Goal: Task Accomplishment & Management: Complete application form

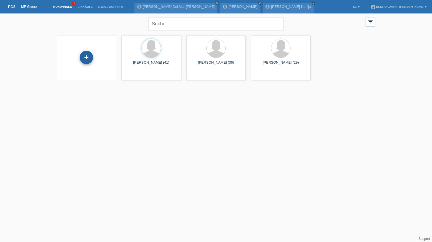
click at [91, 60] on div "+" at bounding box center [86, 57] width 13 height 9
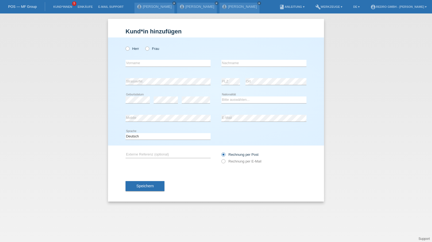
click at [130, 46] on div "Herr Frau" at bounding box center [167, 48] width 85 height 11
click at [130, 47] on label "Herr" at bounding box center [131, 49] width 13 height 4
click at [129, 47] on input "Herr" at bounding box center [127, 49] width 4 height 4
radio input "true"
click at [138, 63] on input "text" at bounding box center [167, 63] width 85 height 7
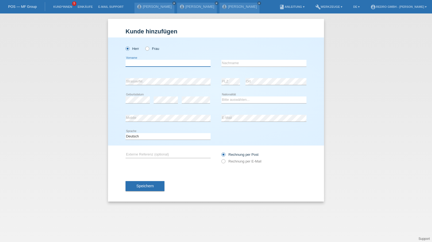
paste input "[PERSON_NAME]"
click at [151, 63] on input "[PERSON_NAME]" at bounding box center [167, 63] width 85 height 7
type input "Riki"
paste input "Nikollprenkaj"
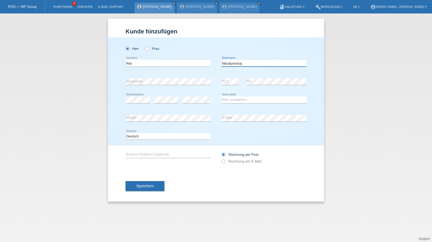
type input "Nikollprenkaj"
select select "CH"
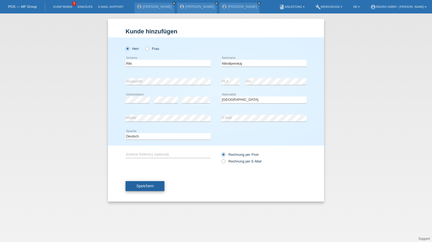
click at [142, 189] on button "Speichern" at bounding box center [144, 186] width 39 height 10
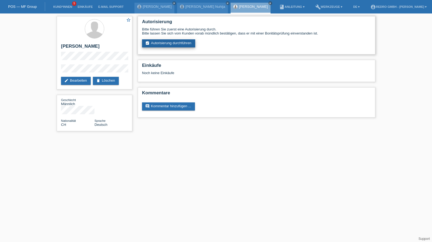
click at [174, 42] on link "assignment_turned_in Autorisierung durchführen" at bounding box center [168, 43] width 53 height 8
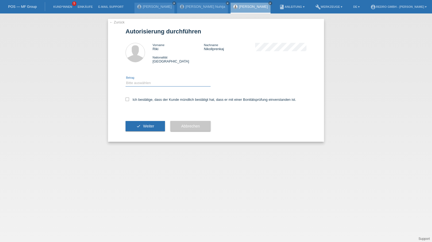
click at [138, 85] on select "Bitte auswählen CHF 1.00 - CHF 499.00 CHF 500.00 - CHF 1'999.00 CHF 2'000.00 - …" at bounding box center [167, 83] width 85 height 6
select select "1"
click at [125, 80] on select "Bitte auswählen CHF 1.00 - CHF 499.00 CHF 500.00 - CHF 1'999.00 CHF 2'000.00 - …" at bounding box center [167, 83] width 85 height 6
click at [140, 102] on label "Ich bestätige, dass der Kunde mündlich bestätigt hat, dass er mit einer Bonität…" at bounding box center [210, 100] width 171 height 4
click at [129, 101] on input "Ich bestätige, dass der Kunde mündlich bestätigt hat, dass er mit einer Bonität…" at bounding box center [127, 100] width 4 height 4
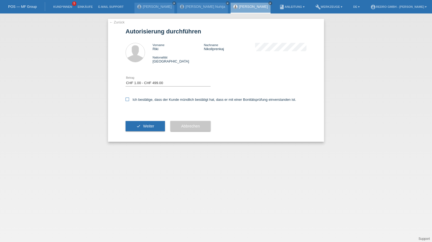
checkbox input "true"
click at [140, 131] on button "check Weiter" at bounding box center [144, 126] width 39 height 10
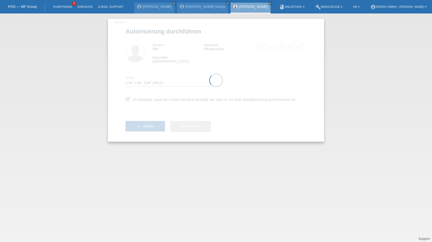
click at [140, 125] on div at bounding box center [216, 80] width 216 height 123
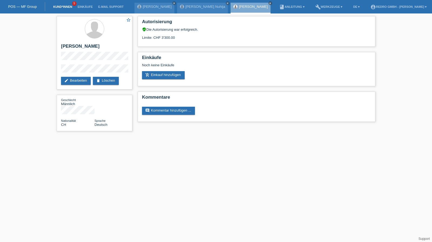
click at [63, 7] on link "Kund*innen" at bounding box center [62, 6] width 24 height 3
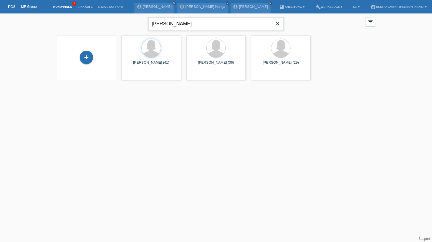
click at [233, 23] on input "vjollca" at bounding box center [215, 24] width 135 height 13
paste input "VEILLANCE"
type input "VEILLANCE"
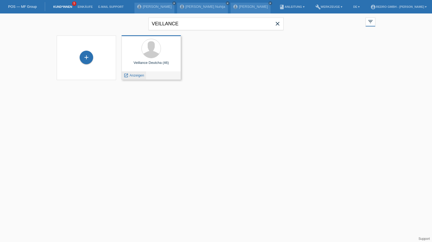
click at [139, 75] on span "Anzeigen" at bounding box center [137, 75] width 15 height 4
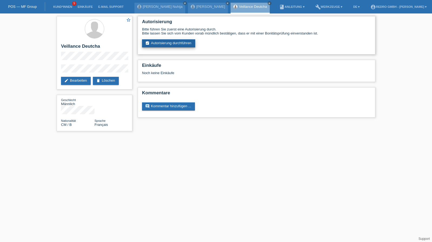
click at [183, 42] on link "assignment_turned_in Autorisierung durchführen" at bounding box center [168, 43] width 53 height 8
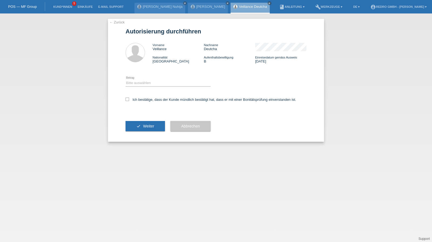
click at [151, 80] on div "Bitte auswählen CHF 1.00 - CHF 499.00 CHF 500.00 - CHF 1'999.00 CHF 2'000.00 - …" at bounding box center [167, 83] width 85 height 18
click at [144, 85] on select "Bitte auswählen CHF 1.00 - CHF 499.00 CHF 500.00 - CHF 1'999.00 CHF 2'000.00 - …" at bounding box center [167, 83] width 85 height 6
select select "1"
click at [125, 80] on select "Bitte auswählen CHF 1.00 - CHF 499.00 CHF 500.00 - CHF 1'999.00 CHF 2'000.00 - …" at bounding box center [167, 83] width 85 height 6
click at [139, 101] on label "Ich bestätige, dass der Kunde mündlich bestätigt hat, dass er mit einer Bonität…" at bounding box center [210, 100] width 171 height 4
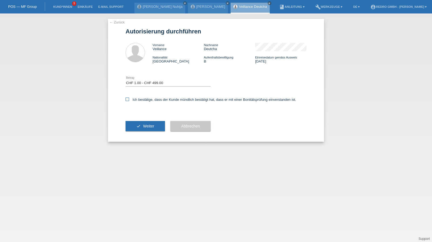
click at [129, 101] on input "Ich bestätige, dass der Kunde mündlich bestätigt hat, dass er mit einer Bonität…" at bounding box center [127, 100] width 4 height 4
checkbox input "true"
click at [138, 127] on icon "check" at bounding box center [138, 126] width 4 height 4
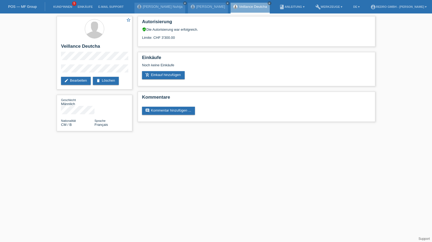
click at [64, 11] on li "Kund*innen 5" at bounding box center [62, 7] width 24 height 14
click at [65, 7] on link "Kund*innen" at bounding box center [62, 6] width 24 height 3
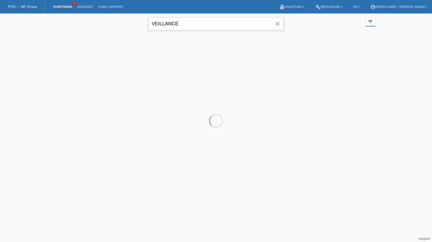
click at [221, 22] on input "VEILLANCE" at bounding box center [215, 24] width 135 height 13
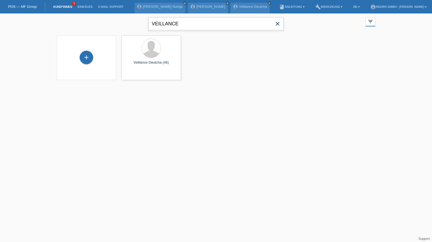
click at [221, 22] on input "VEILLANCE" at bounding box center [215, 24] width 135 height 13
click at [177, 24] on input "behrim" at bounding box center [215, 24] width 135 height 13
click at [179, 26] on input "behrim" at bounding box center [215, 24] width 135 height 13
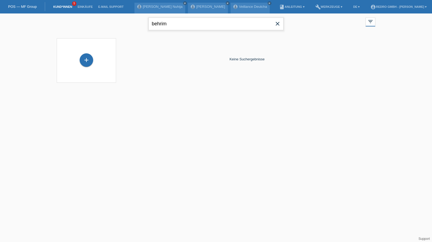
click at [179, 26] on input "behrim" at bounding box center [215, 24] width 135 height 13
type input "behrem"
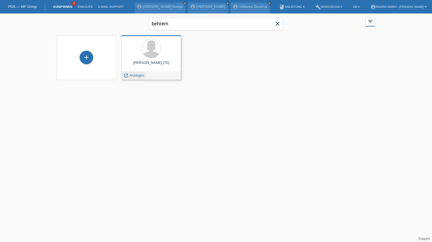
click at [143, 74] on span "Anzeigen" at bounding box center [137, 75] width 15 height 4
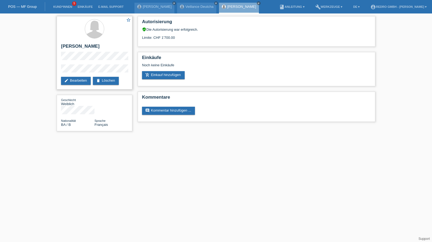
click at [72, 46] on h2 "[PERSON_NAME]" at bounding box center [94, 48] width 67 height 8
copy div "[PERSON_NAME]"
click at [56, 5] on link "Kund*innen" at bounding box center [62, 6] width 24 height 3
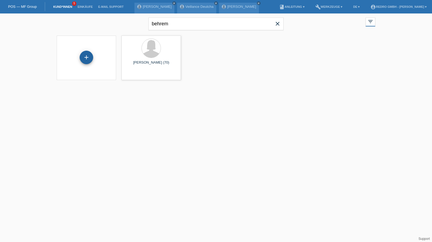
click at [91, 60] on div "+" at bounding box center [86, 57] width 13 height 9
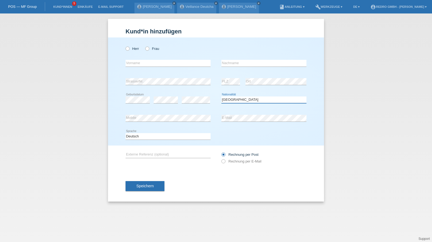
click at [227, 102] on select "Bitte auswählen... [GEOGRAPHIC_DATA] [GEOGRAPHIC_DATA] [GEOGRAPHIC_DATA] [GEOGR…" at bounding box center [263, 100] width 85 height 6
click at [227, 102] on select "Bitte auswählen... Schweiz Deutschland Liechtenstein Österreich ------------ Af…" at bounding box center [263, 100] width 85 height 6
select select "TR"
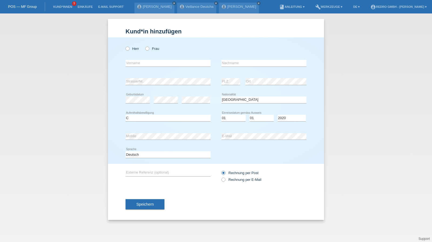
click at [152, 217] on div "Speichern" at bounding box center [215, 204] width 181 height 31
click at [152, 213] on div "Speichern" at bounding box center [215, 204] width 181 height 31
click at [149, 206] on span "Speichern" at bounding box center [144, 204] width 17 height 4
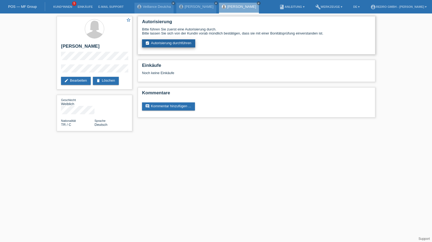
click at [175, 48] on div "Autorisierung Bitte führen Sie zuerst eine Autorisierung durch. Bitte lassen Si…" at bounding box center [256, 35] width 237 height 38
click at [175, 46] on link "assignment_turned_in Autorisierung durchführen" at bounding box center [168, 43] width 53 height 8
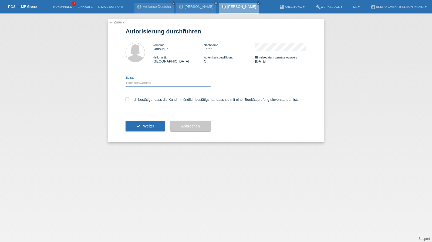
click at [144, 82] on select "Bitte auswählen CHF 1.00 - CHF 499.00 CHF 500.00 - CHF 1'999.00 CHF 2'000.00 - …" at bounding box center [167, 83] width 85 height 6
select select "1"
click at [125, 80] on select "Bitte auswählen CHF 1.00 - CHF 499.00 CHF 500.00 - CHF 1'999.00 CHF 2'000.00 - …" at bounding box center [167, 83] width 85 height 6
click at [140, 99] on label "Ich bestätige, dass die Kundin mündlich bestätigt hat, dass sie mit einer Bonit…" at bounding box center [211, 100] width 172 height 4
click at [129, 99] on input "Ich bestätige, dass die Kundin mündlich bestätigt hat, dass sie mit einer Bonit…" at bounding box center [127, 100] width 4 height 4
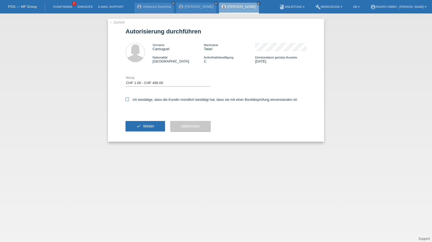
checkbox input "true"
click at [135, 125] on button "check Weiter" at bounding box center [144, 126] width 39 height 10
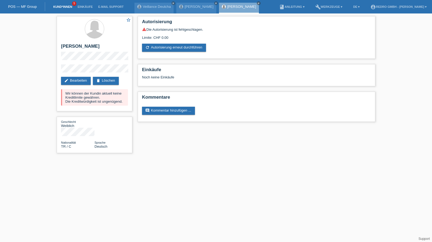
click at [61, 7] on link "Kund*innen" at bounding box center [62, 6] width 24 height 3
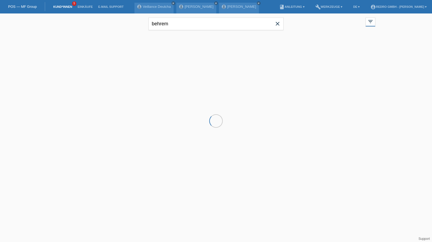
click at [166, 25] on input "behrem" at bounding box center [215, 24] width 135 height 13
type input "o"
type input "oyeleke"
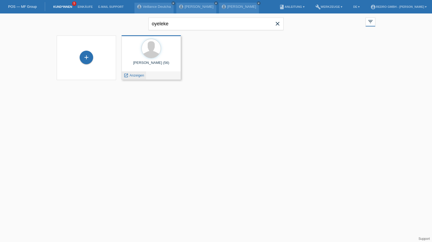
click at [135, 76] on span "Anzeigen" at bounding box center [137, 75] width 15 height 4
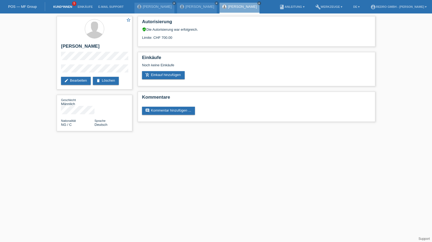
click at [62, 7] on link "Kund*innen" at bounding box center [62, 6] width 24 height 3
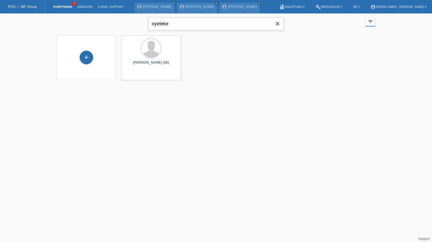
click at [166, 25] on input "oyeleke" at bounding box center [215, 24] width 135 height 13
type input "[PERSON_NAME]"
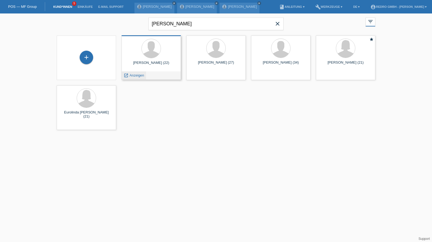
click at [134, 77] on span "Anzeigen" at bounding box center [137, 75] width 15 height 4
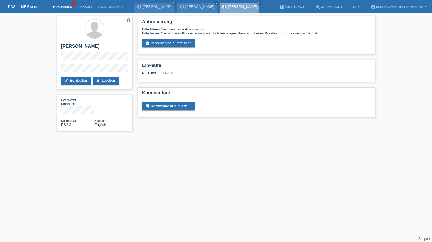
click at [65, 7] on link "Kund*innen" at bounding box center [62, 6] width 24 height 3
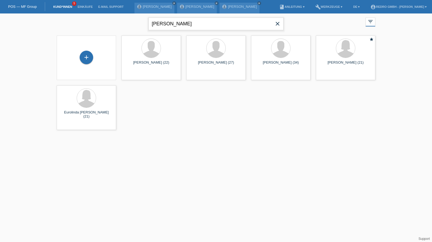
click at [177, 23] on input "fatlum halimi" at bounding box center [215, 24] width 135 height 13
drag, startPoint x: 177, startPoint y: 23, endPoint x: 168, endPoint y: 5, distance: 19.5
click at [177, 23] on input "fatlum halimi" at bounding box center [215, 24] width 135 height 13
click at [192, 26] on input "fatlum halimi" at bounding box center [215, 24] width 135 height 13
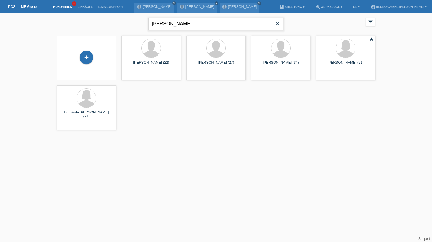
click at [192, 26] on input "fatlum halimi" at bounding box center [215, 24] width 135 height 13
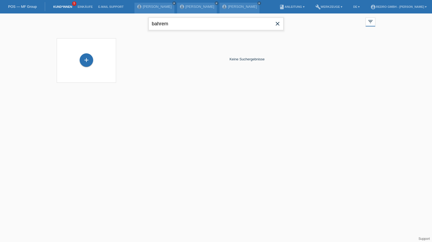
click at [156, 22] on input "bahrem" at bounding box center [215, 24] width 135 height 13
type input "behrem"
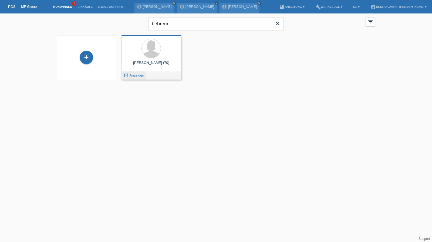
click at [140, 74] on span "Anzeigen" at bounding box center [137, 75] width 15 height 4
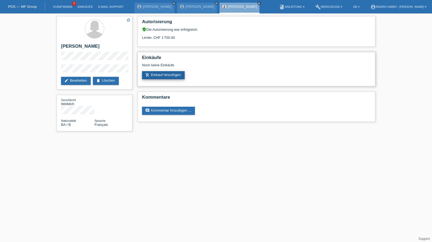
click at [169, 74] on link "add_shopping_cart Einkauf hinzufügen" at bounding box center [163, 75] width 43 height 8
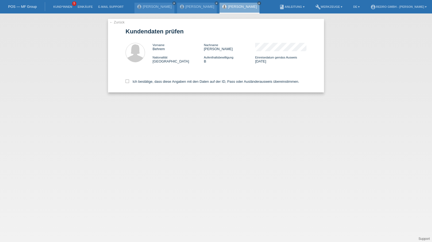
click at [119, 24] on link "← Zurück" at bounding box center [116, 22] width 15 height 4
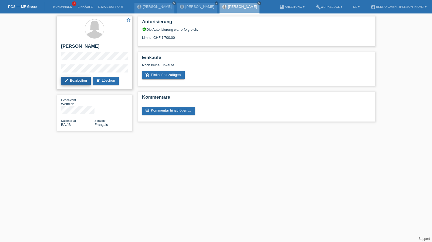
click at [84, 83] on link "edit Bearbeiten" at bounding box center [76, 81] width 30 height 8
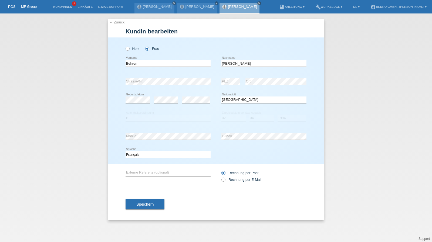
select select "BA"
select select "B"
select select "02"
select select "04"
select select "1994"
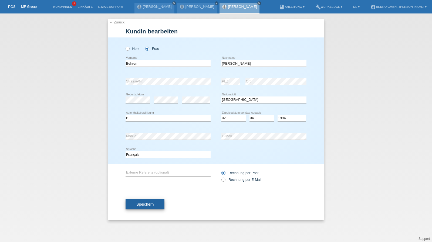
click at [154, 203] on button "Speichern" at bounding box center [144, 204] width 39 height 10
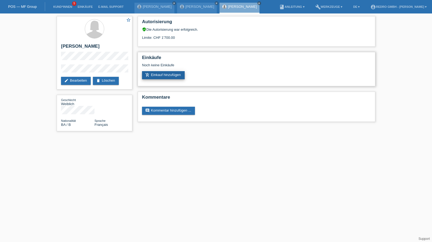
click at [149, 76] on icon "add_shopping_cart" at bounding box center [147, 75] width 4 height 4
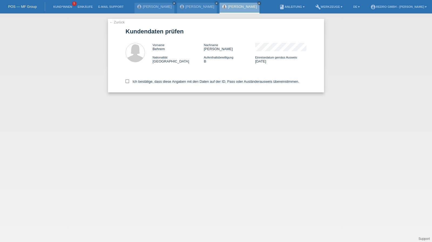
click at [162, 83] on label "Ich bestätige, dass diese Angaben mit den Daten auf der ID, Pass oder Ausländer…" at bounding box center [211, 82] width 173 height 4
click at [129, 83] on input "Ich bestätige, dass diese Angaben mit den Daten auf der ID, Pass oder Ausländer…" at bounding box center [127, 82] width 4 height 4
checkbox input "true"
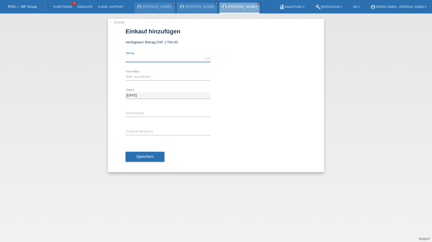
click at [152, 56] on input "text" at bounding box center [167, 58] width 85 height 7
type input "1599.00"
click at [138, 77] on select "Bitte auswählen 6 Raten 12 Raten 24 Raten 36 Raten" at bounding box center [167, 77] width 85 height 6
click at [141, 76] on select "Bitte auswählen 6 Raten 12 Raten 24 Raten 36 Raten" at bounding box center [167, 77] width 85 height 6
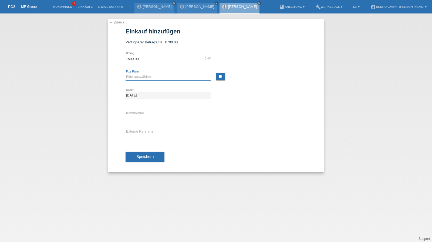
click at [141, 76] on select "Bitte auswählen 6 Raten 12 Raten 24 Raten 36 Raten" at bounding box center [167, 77] width 85 height 6
select select "585"
click at [125, 74] on select "Bitte auswählen 6 Raten 12 Raten 24 Raten 36 Raten" at bounding box center [167, 77] width 85 height 6
click at [131, 115] on input "text" at bounding box center [167, 113] width 85 height 7
click at [147, 115] on input "text" at bounding box center [167, 113] width 85 height 7
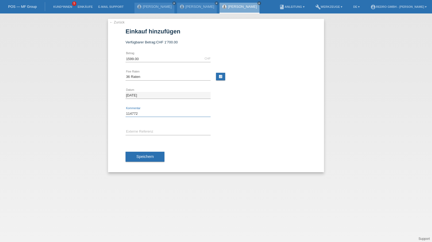
type input "114772"
click at [136, 153] on button "Speichern" at bounding box center [144, 157] width 39 height 10
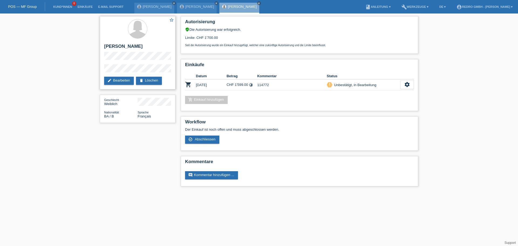
click at [103, 71] on div "star_border [PERSON_NAME][GEOGRAPHIC_DATA] edit Bearbeiten delete Löschen" at bounding box center [138, 52] width 76 height 73
click at [128, 45] on h2 "[PERSON_NAME]" at bounding box center [137, 48] width 67 height 8
copy div "[PERSON_NAME]"
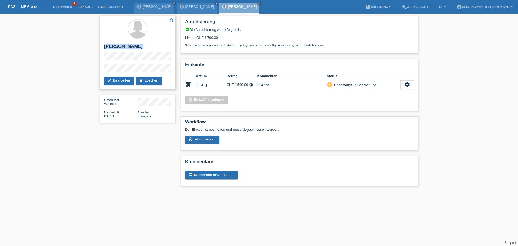
click at [131, 45] on h2 "[PERSON_NAME]" at bounding box center [137, 48] width 67 height 8
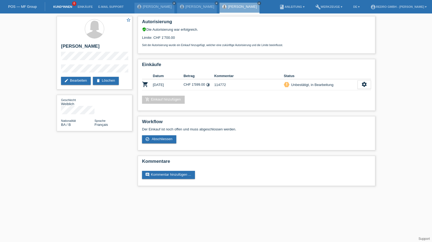
click at [62, 5] on li "Kund*innen 6" at bounding box center [62, 7] width 24 height 14
click at [60, 7] on link "Kund*innen" at bounding box center [62, 6] width 24 height 3
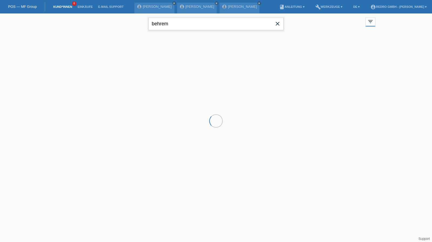
click at [179, 23] on input "behrem" at bounding box center [215, 24] width 135 height 13
paste input "Koziol"
type input "Koziol"
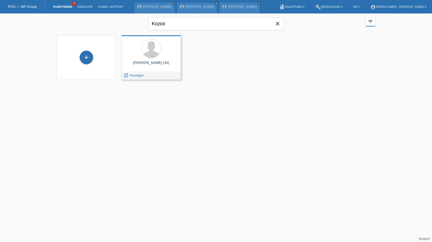
click at [133, 76] on span "Anzeigen" at bounding box center [137, 75] width 15 height 4
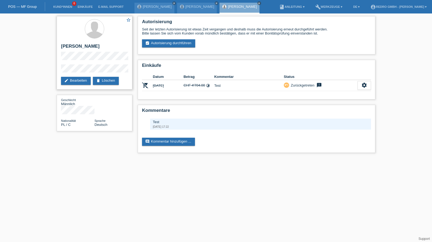
click at [59, 72] on div "star_border [PERSON_NAME] edit Bearbeiten delete Löschen" at bounding box center [95, 52] width 76 height 73
click at [74, 44] on h2 "[PERSON_NAME]" at bounding box center [94, 48] width 67 height 8
copy div "[PERSON_NAME]"
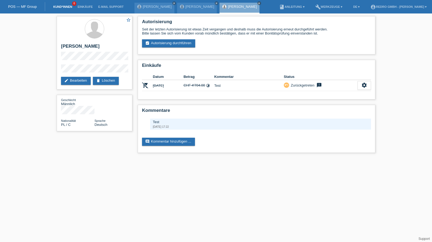
click at [64, 7] on link "Kund*innen" at bounding box center [62, 6] width 24 height 3
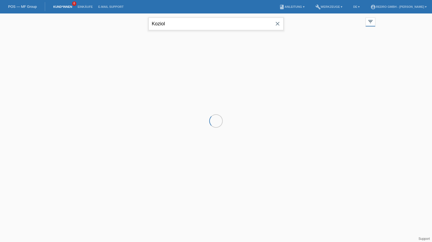
click at [180, 25] on input "Koziol" at bounding box center [215, 24] width 135 height 13
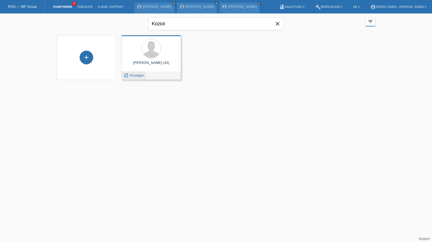
click at [136, 76] on span "Anzeigen" at bounding box center [137, 75] width 15 height 4
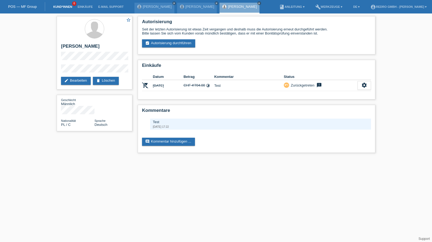
click at [55, 6] on link "Kund*innen" at bounding box center [62, 6] width 24 height 3
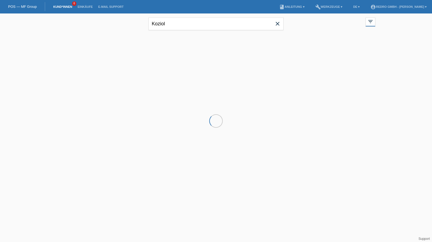
click at [175, 21] on input "Koziol" at bounding box center [215, 24] width 135 height 13
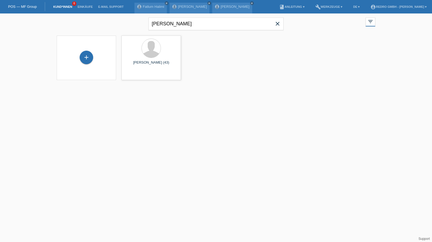
type input "[PERSON_NAME]"
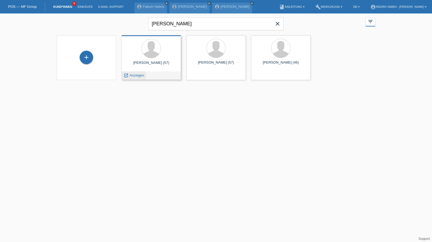
click at [132, 77] on div "launch Anzeigen" at bounding box center [134, 75] width 24 height 8
click at [133, 76] on span "Anzeigen" at bounding box center [137, 75] width 15 height 4
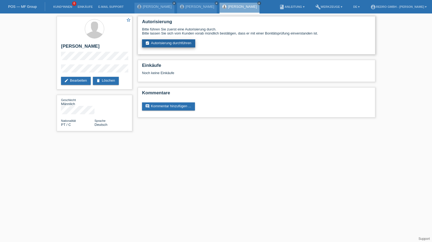
drag, startPoint x: 161, startPoint y: 49, endPoint x: 162, endPoint y: 46, distance: 3.3
click at [161, 49] on div "Autorisierung Bitte führen Sie zuerst eine Autorisierung durch. Bitte lassen Si…" at bounding box center [256, 35] width 237 height 38
click at [162, 46] on link "assignment_turned_in Autorisierung durchführen" at bounding box center [168, 43] width 53 height 8
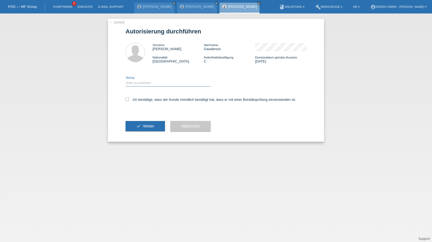
click at [125, 84] on select "Bitte auswählen CHF 1.00 - CHF 499.00 CHF 500.00 - CHF 1'999.00 CHF 2'000.00 - …" at bounding box center [167, 83] width 85 height 6
select select "1"
click at [125, 80] on select "Bitte auswählen CHF 1.00 - CHF 499.00 CHF 500.00 - CHF 1'999.00 CHF 2'000.00 - …" at bounding box center [167, 83] width 85 height 6
click at [141, 101] on label "Ich bestätige, dass der Kunde mündlich bestätigt hat, dass er mit einer Bonität…" at bounding box center [210, 100] width 171 height 4
click at [129, 101] on input "Ich bestätige, dass der Kunde mündlich bestätigt hat, dass er mit einer Bonität…" at bounding box center [127, 100] width 4 height 4
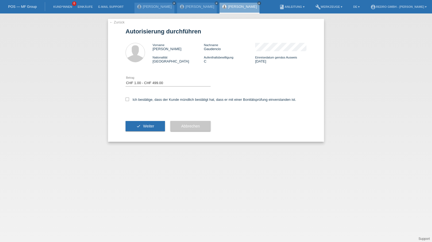
checkbox input "true"
click at [135, 131] on button "check Weiter" at bounding box center [144, 126] width 39 height 10
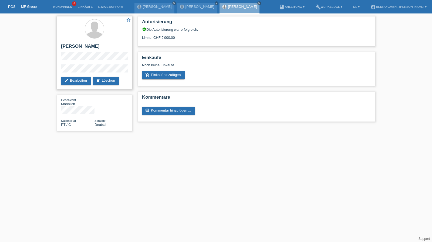
click at [77, 47] on h2 "[PERSON_NAME]" at bounding box center [94, 48] width 67 height 8
copy div "[PERSON_NAME]"
click at [43, 70] on div "star_border Luis Gaudencio edit Bearbeiten delete Löschen Geschlecht Männlich N…" at bounding box center [216, 74] width 432 height 123
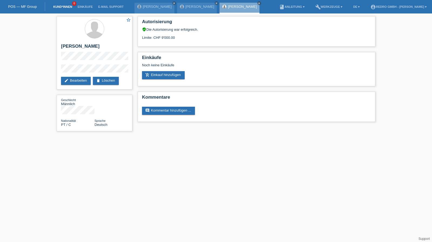
click at [69, 8] on link "Kund*innen" at bounding box center [62, 6] width 24 height 3
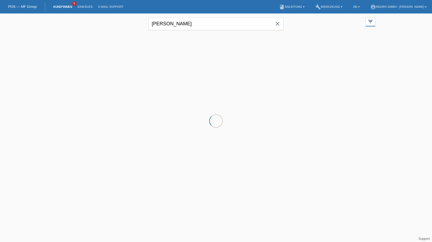
click at [190, 23] on input "[PERSON_NAME]" at bounding box center [215, 24] width 135 height 13
type input "Radhia"
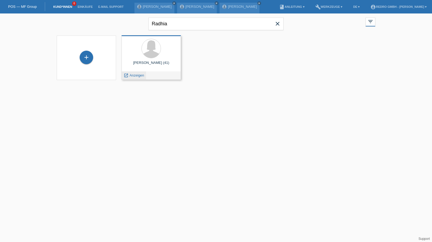
click at [136, 74] on span "Anzeigen" at bounding box center [137, 75] width 15 height 4
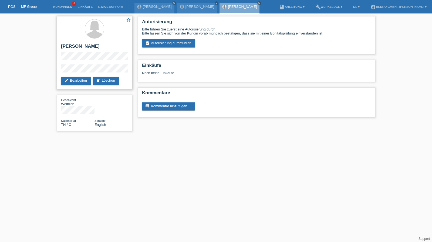
click at [79, 45] on h2 "[PERSON_NAME]" at bounding box center [94, 48] width 67 height 8
copy div "[PERSON_NAME]"
click at [52, 72] on div "star_border Radhia Merghmi edit Bearbeiten delete Löschen Geschlecht Weiblich N…" at bounding box center [216, 74] width 432 height 123
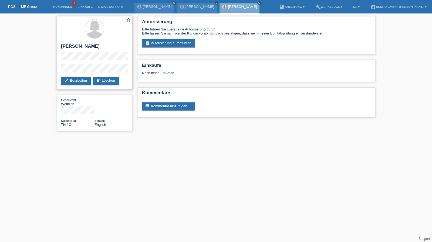
click at [58, 70] on div "star_border Radhia Merghmi edit Bearbeiten delete Löschen" at bounding box center [95, 52] width 76 height 73
click at [69, 47] on h2 "[PERSON_NAME]" at bounding box center [94, 48] width 67 height 8
copy div "[PERSON_NAME]"
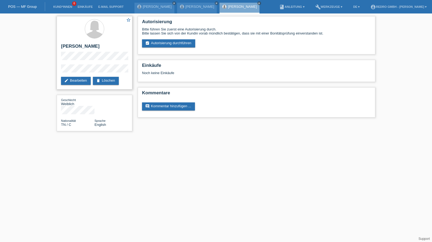
click at [77, 51] on h2 "[PERSON_NAME]" at bounding box center [94, 48] width 67 height 8
click at [64, 5] on link "Kund*innen" at bounding box center [62, 6] width 24 height 3
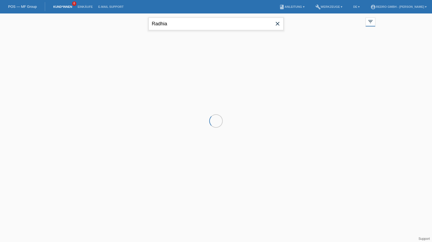
click at [169, 19] on input "Radhia" at bounding box center [215, 24] width 135 height 13
paste input "Zellner"
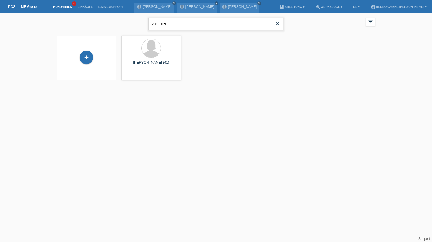
type input "Zellner"
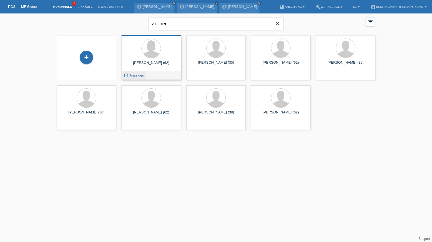
click at [134, 78] on div "launch Anzeigen" at bounding box center [134, 75] width 24 height 8
click at [134, 76] on span "Anzeigen" at bounding box center [137, 75] width 15 height 4
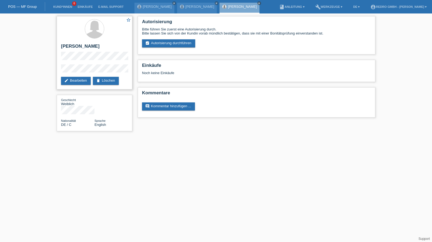
click at [71, 46] on h2 "[PERSON_NAME]" at bounding box center [94, 48] width 67 height 8
copy div "[PERSON_NAME]"
click at [53, 70] on div "star_border Christina Zellner edit Bearbeiten delete Löschen Geschlecht Weiblic…" at bounding box center [216, 74] width 432 height 123
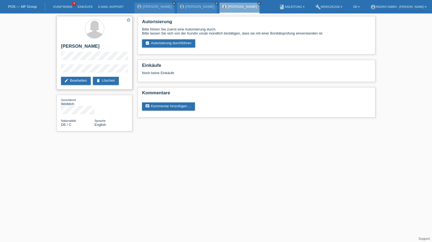
click at [81, 47] on h2 "[PERSON_NAME]" at bounding box center [94, 48] width 67 height 8
copy div "[PERSON_NAME]"
click at [89, 45] on h2 "[PERSON_NAME]" at bounding box center [94, 48] width 67 height 8
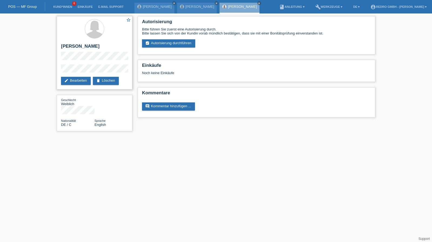
click at [89, 45] on h2 "[PERSON_NAME]" at bounding box center [94, 48] width 67 height 8
copy div "[PERSON_NAME]"
click at [58, 73] on div "star_border Christina Zellner edit Bearbeiten delete Löschen" at bounding box center [95, 52] width 76 height 73
click at [61, 5] on li "Kund*innen 6" at bounding box center [62, 7] width 24 height 14
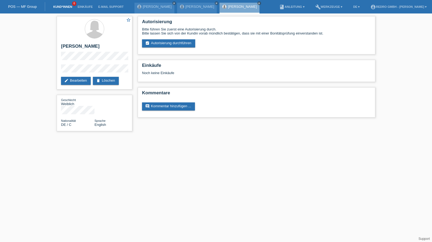
click at [61, 5] on link "Kund*innen" at bounding box center [62, 6] width 24 height 3
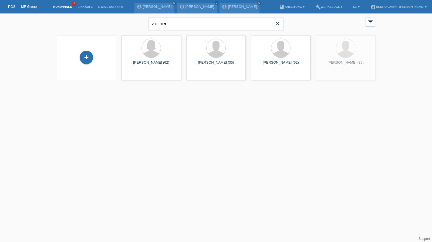
click at [93, 57] on div "+" at bounding box center [86, 58] width 51 height 14
click at [89, 57] on div "+" at bounding box center [86, 57] width 13 height 13
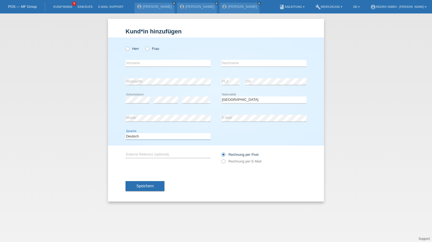
click at [144, 137] on select "Deutsch Français Italiano English" at bounding box center [167, 136] width 85 height 6
select select "fr"
click at [125, 133] on select "Deutsch Français Italiano English" at bounding box center [167, 136] width 85 height 6
click at [135, 186] on button "Speichern" at bounding box center [144, 186] width 39 height 10
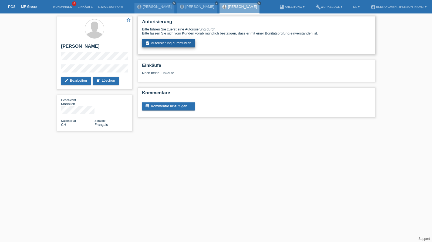
click at [173, 41] on link "assignment_turned_in Autorisierung durchführen" at bounding box center [168, 43] width 53 height 8
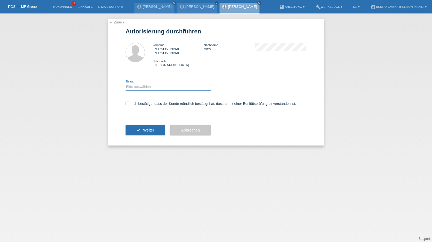
click at [142, 84] on select "Bitte auswählen CHF 1.00 - CHF 499.00 CHF 500.00 - CHF 1'999.00 CHF 2'000.00 - …" at bounding box center [167, 87] width 85 height 6
select select "1"
click at [125, 84] on select "Bitte auswählen CHF 1.00 - CHF 499.00 CHF 500.00 - CHF 1'999.00 CHF 2'000.00 - …" at bounding box center [167, 87] width 85 height 6
click at [137, 102] on label "Ich bestätige, dass der Kunde mündlich bestätigt hat, dass er mit einer Bonität…" at bounding box center [210, 104] width 171 height 4
click at [129, 102] on input "Ich bestätige, dass der Kunde mündlich bestätigt hat, dass er mit einer Bonität…" at bounding box center [127, 104] width 4 height 4
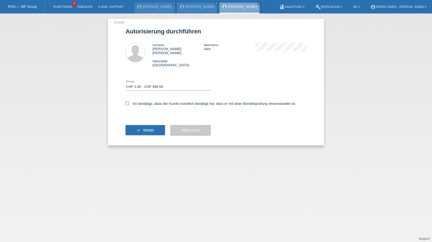
checkbox input "true"
click at [144, 128] on span "Weiter" at bounding box center [148, 130] width 11 height 4
